Goal: Navigation & Orientation: Understand site structure

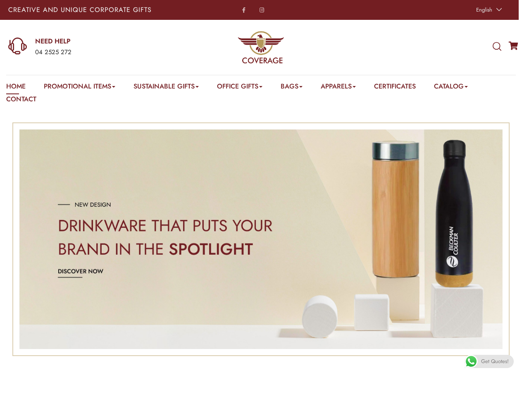
click at [488, 10] on span "English" at bounding box center [485, 10] width 16 height 8
click at [89, 47] on div "04 2525 272" at bounding box center [102, 52] width 135 height 11
click at [497, 47] on icon at bounding box center [497, 46] width 9 height 9
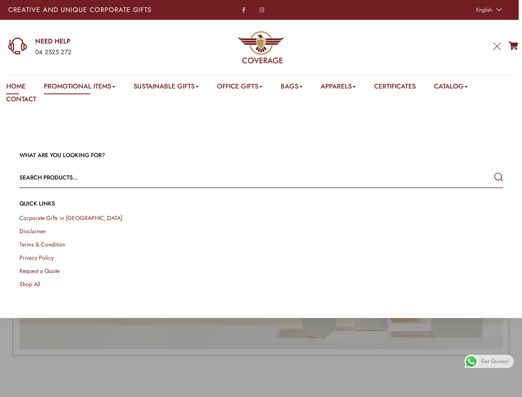
click at [81, 88] on link "Promotional Items" at bounding box center [80, 87] width 72 height 13
click at [244, 88] on link "Office Gifts" at bounding box center [239, 87] width 45 height 13
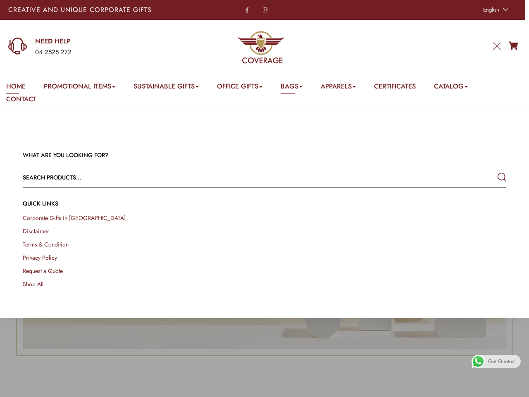
click at [298, 88] on link "Bags" at bounding box center [292, 87] width 22 height 13
click at [347, 88] on link "Apparels" at bounding box center [338, 87] width 35 height 13
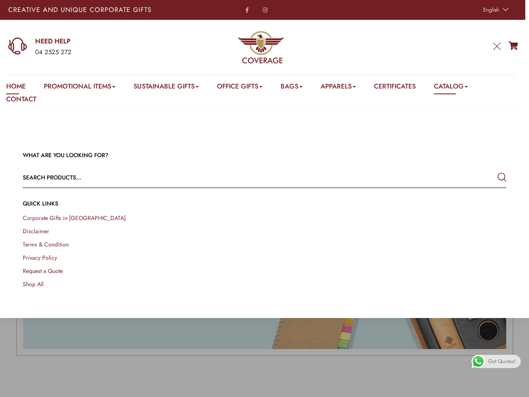
click at [462, 88] on link "Catalog" at bounding box center [451, 87] width 34 height 13
click at [513, 388] on link at bounding box center [520, 387] width 19 height 19
click at [489, 362] on span "Get Quotes!" at bounding box center [503, 361] width 28 height 13
